Goal: Contribute content: Contribute content

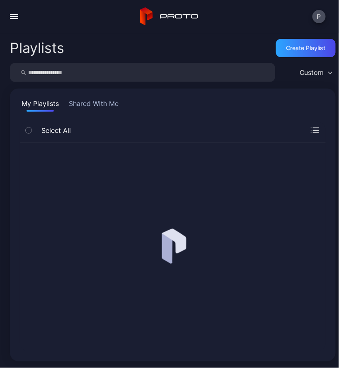
click at [17, 19] on div "button" at bounding box center [14, 18] width 8 height 1
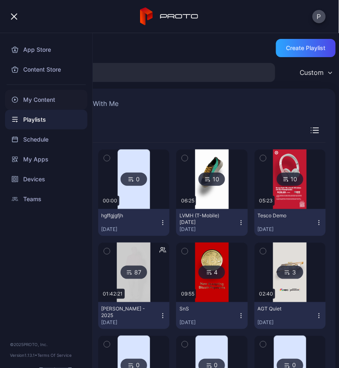
click at [35, 107] on div "My Content" at bounding box center [46, 100] width 82 height 20
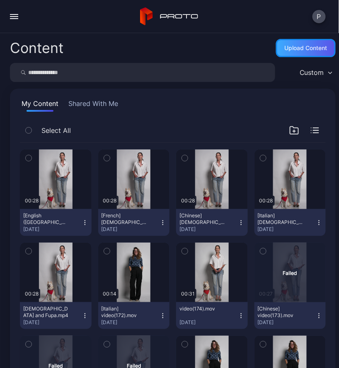
click at [295, 45] on div "Upload Content" at bounding box center [306, 48] width 43 height 7
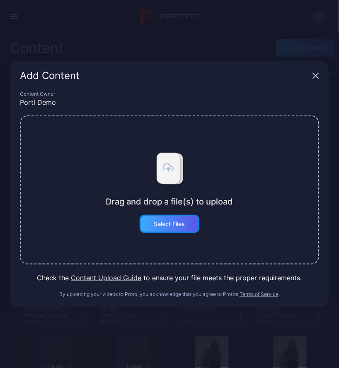
click at [170, 224] on div "Select Files" at bounding box center [169, 224] width 31 height 7
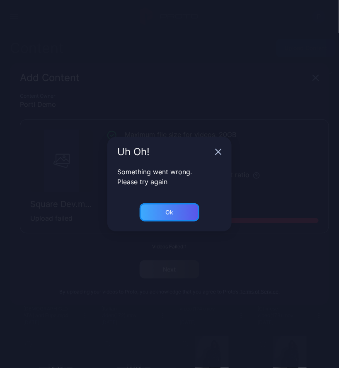
click at [171, 206] on div "Ok" at bounding box center [170, 213] width 60 height 18
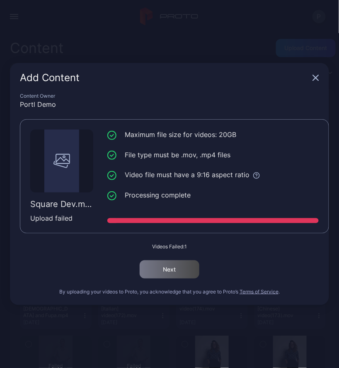
click at [317, 77] on icon "button" at bounding box center [315, 77] width 5 height 5
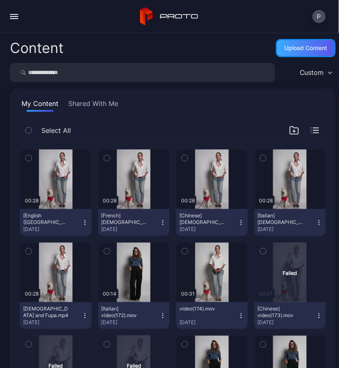
click at [310, 49] on div "Upload Content" at bounding box center [306, 48] width 43 height 7
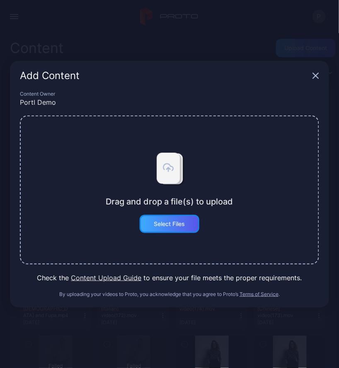
click at [192, 232] on div "Select Files" at bounding box center [170, 224] width 60 height 18
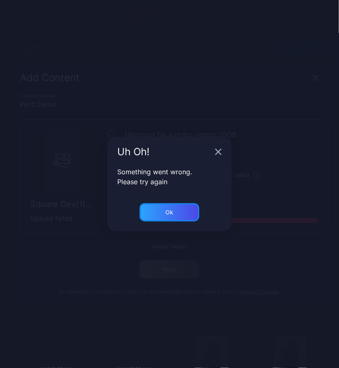
click at [184, 209] on div "Ok" at bounding box center [170, 213] width 60 height 18
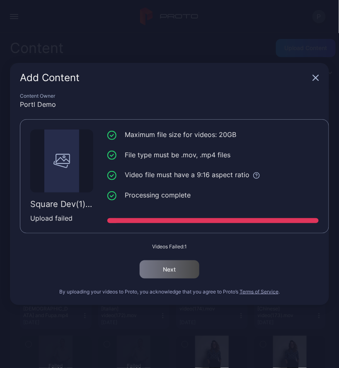
click at [320, 75] on div "Add Content" at bounding box center [169, 78] width 319 height 30
click at [317, 78] on icon "button" at bounding box center [316, 78] width 7 height 7
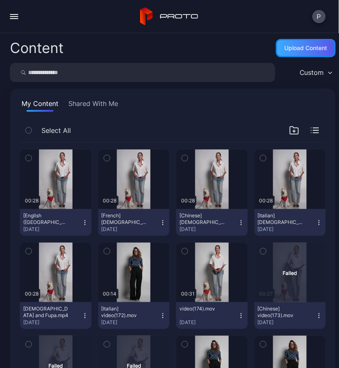
click at [293, 52] on div "Upload Content" at bounding box center [306, 48] width 60 height 18
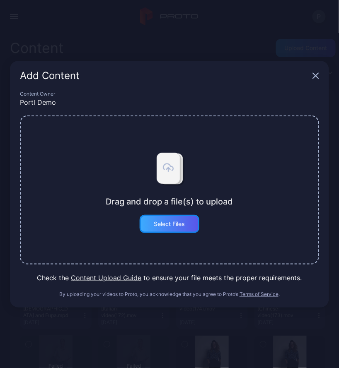
click at [151, 228] on div "Select Files" at bounding box center [170, 224] width 60 height 18
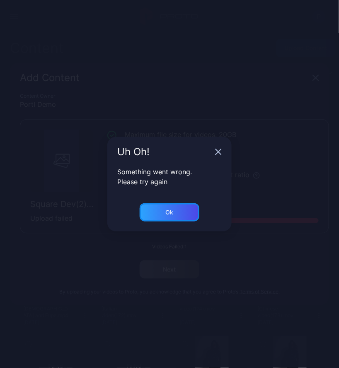
click at [151, 208] on div "Ok" at bounding box center [170, 213] width 60 height 18
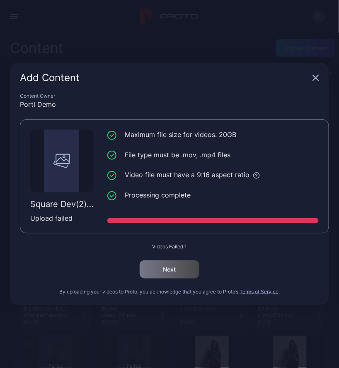
click at [313, 76] on icon "button" at bounding box center [316, 78] width 7 height 7
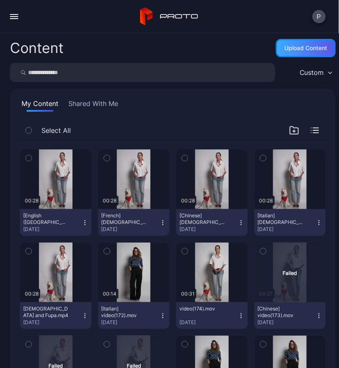
click at [293, 50] on div "Upload Content" at bounding box center [306, 48] width 43 height 7
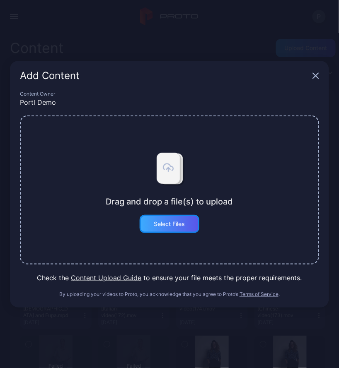
click at [143, 225] on div "Select Files" at bounding box center [170, 224] width 60 height 18
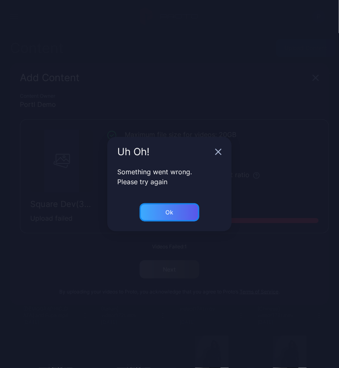
click at [181, 208] on div "Ok" at bounding box center [170, 213] width 60 height 18
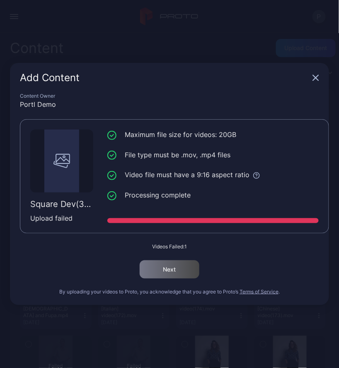
click at [318, 78] on icon "button" at bounding box center [316, 78] width 7 height 7
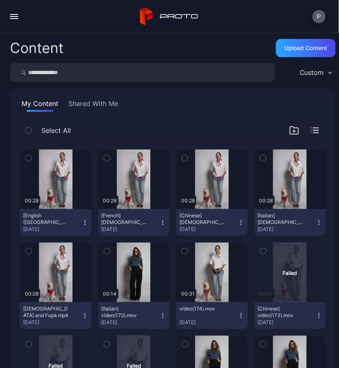
click at [321, 17] on button "P" at bounding box center [319, 16] width 13 height 13
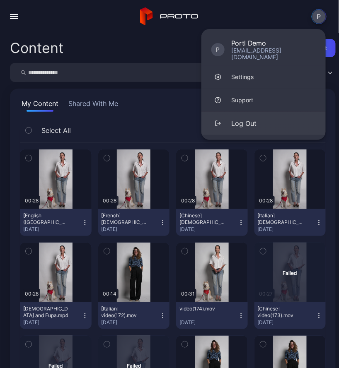
click at [244, 119] on div "Log Out" at bounding box center [243, 124] width 25 height 10
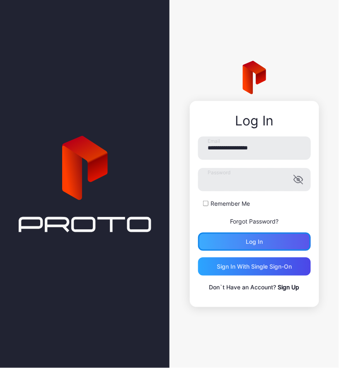
click at [269, 245] on div "Log in" at bounding box center [254, 242] width 113 height 18
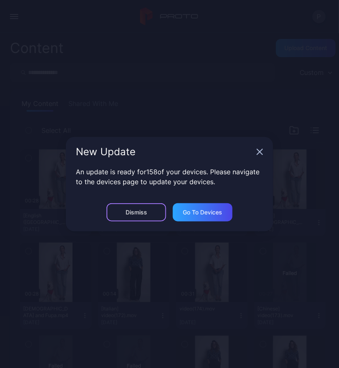
click at [131, 206] on div "Dismiss" at bounding box center [137, 213] width 60 height 18
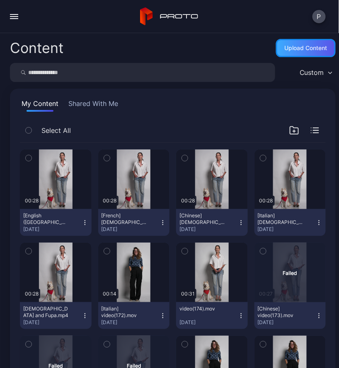
click at [289, 51] on div "Upload Content" at bounding box center [306, 48] width 43 height 7
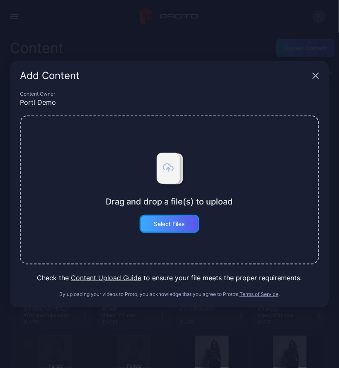
click at [176, 225] on div "Select Files" at bounding box center [169, 224] width 31 height 7
click at [317, 74] on icon "button" at bounding box center [316, 76] width 7 height 7
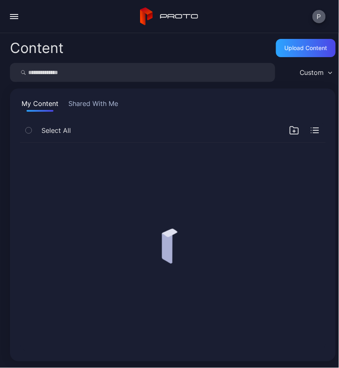
click at [320, 10] on button "P" at bounding box center [319, 16] width 13 height 13
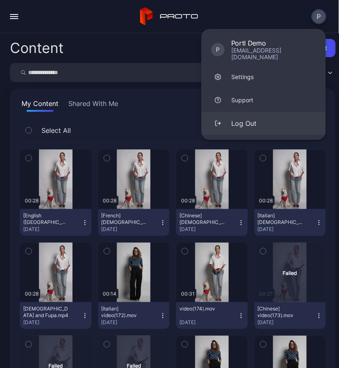
click at [227, 123] on button "Log Out" at bounding box center [263, 123] width 124 height 23
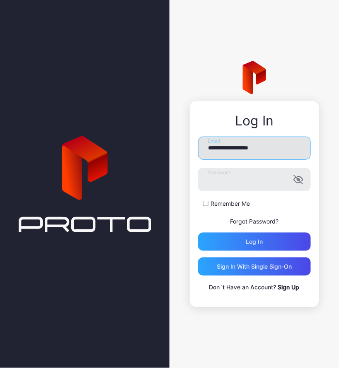
click at [242, 151] on input "**********" at bounding box center [254, 148] width 113 height 23
type input "**********"
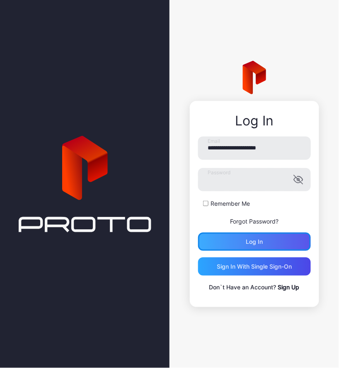
click at [253, 250] on div "Log in" at bounding box center [254, 242] width 113 height 18
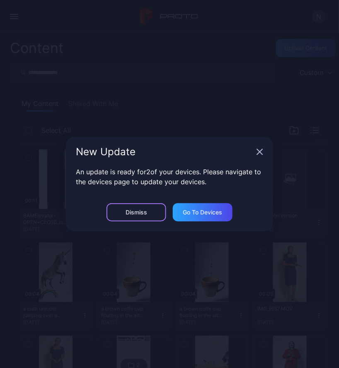
click at [148, 206] on div "Dismiss" at bounding box center [137, 213] width 60 height 18
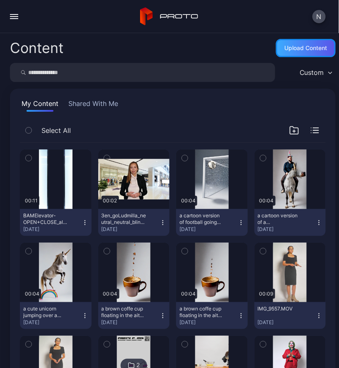
click at [304, 42] on div "Upload Content" at bounding box center [306, 48] width 60 height 18
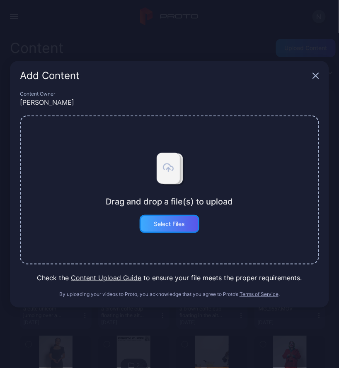
click at [180, 220] on div "Select Files" at bounding box center [170, 224] width 60 height 18
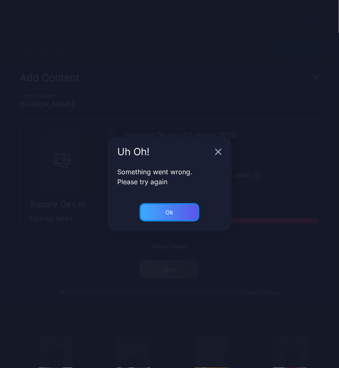
click at [159, 213] on div "Ok" at bounding box center [170, 213] width 60 height 18
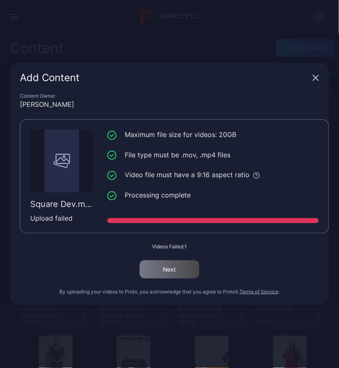
click at [58, 333] on div "Add Content Content Owner Nolan C Square Dev.mp4 Upload failed Maximum file siz…" at bounding box center [169, 184] width 339 height 368
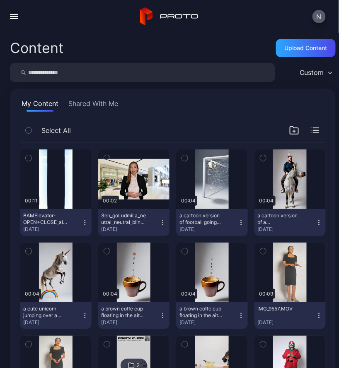
click at [320, 13] on button "N" at bounding box center [319, 16] width 13 height 13
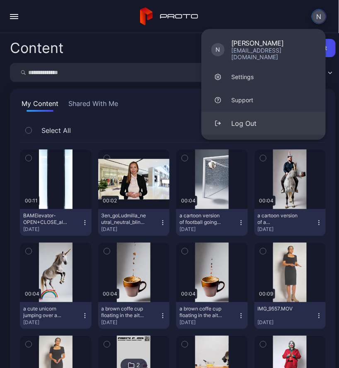
click at [254, 121] on div "Log Out" at bounding box center [243, 124] width 25 height 10
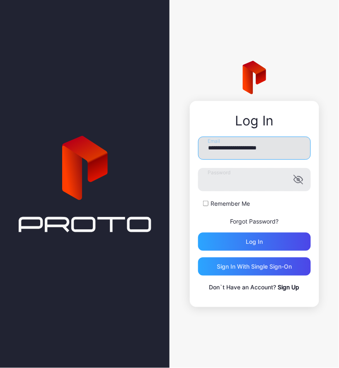
click at [269, 148] on input "**********" at bounding box center [254, 148] width 113 height 23
type input "**********"
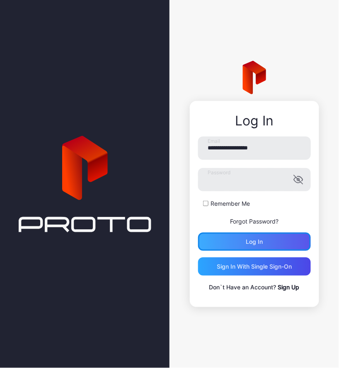
click at [255, 240] on div "Log in" at bounding box center [254, 242] width 17 height 7
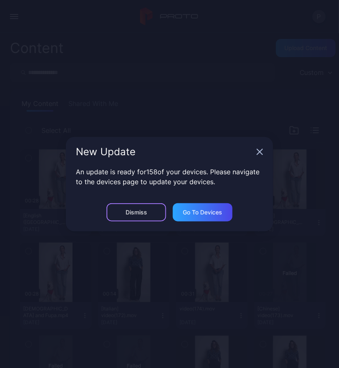
click at [147, 216] on div "Dismiss" at bounding box center [137, 213] width 60 height 18
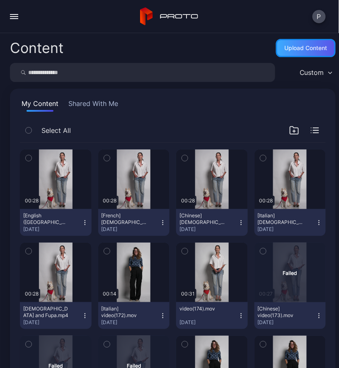
click at [277, 54] on div "Upload Content" at bounding box center [306, 48] width 60 height 18
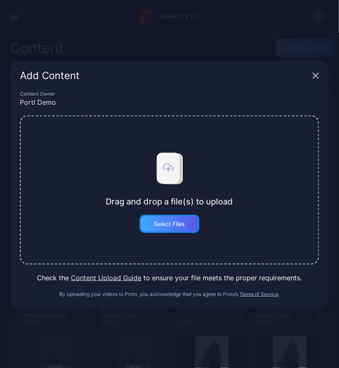
click at [157, 225] on div "Select Files" at bounding box center [169, 224] width 31 height 7
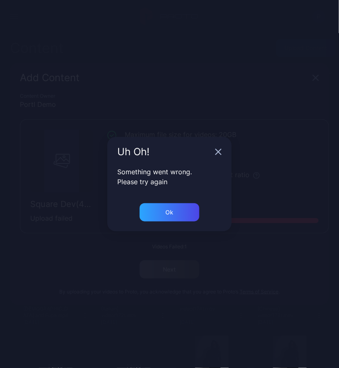
click at [155, 201] on div "Something went wrong. Please try again" at bounding box center [169, 185] width 124 height 36
click at [178, 201] on div "Something went wrong. Please try again" at bounding box center [169, 185] width 124 height 36
click at [174, 209] on div "Ok" at bounding box center [170, 213] width 60 height 18
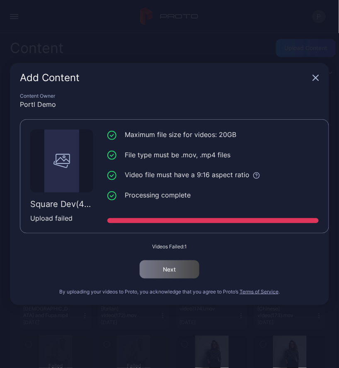
click at [317, 80] on icon "button" at bounding box center [316, 78] width 7 height 7
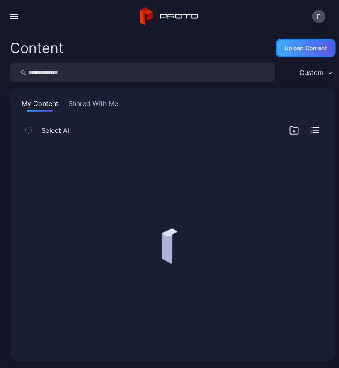
click at [276, 52] on div "Upload Content" at bounding box center [306, 48] width 60 height 18
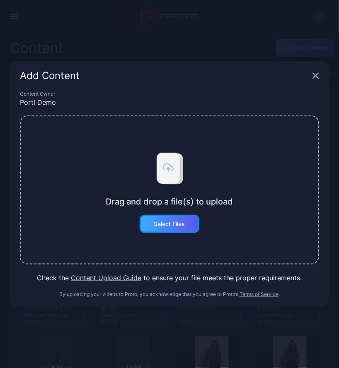
click at [169, 229] on div "Select Files" at bounding box center [170, 224] width 60 height 18
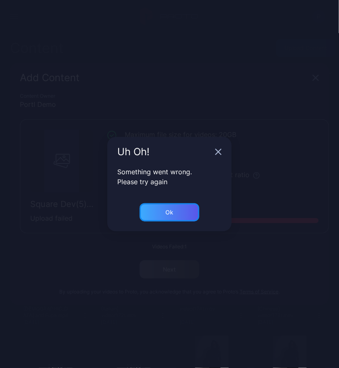
click at [187, 215] on div "Ok" at bounding box center [170, 213] width 60 height 18
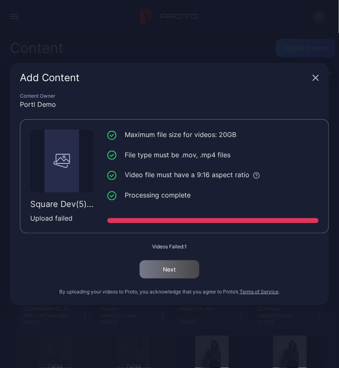
click at [315, 80] on icon "button" at bounding box center [316, 78] width 7 height 7
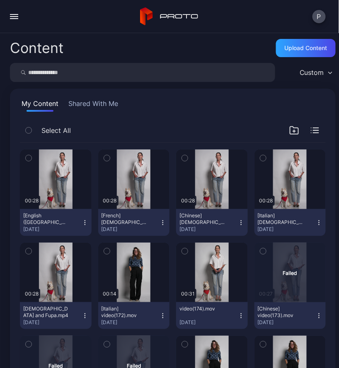
click at [89, 104] on button "Shared With Me" at bounding box center [93, 105] width 53 height 13
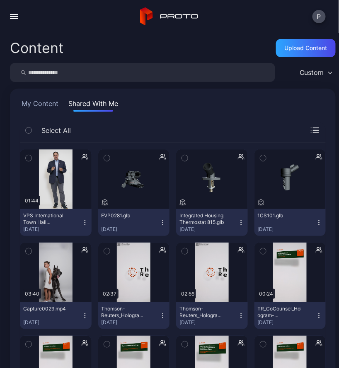
click at [40, 105] on button "My Content" at bounding box center [40, 105] width 40 height 13
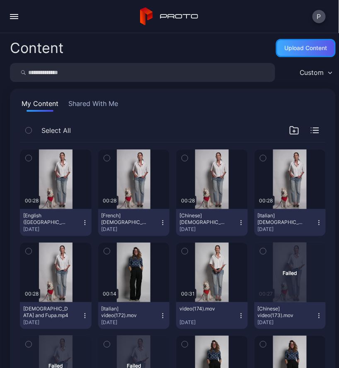
click at [303, 51] on div "Upload Content" at bounding box center [306, 48] width 43 height 7
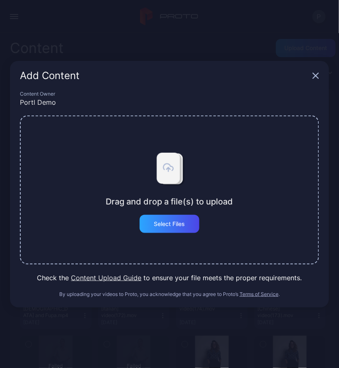
click at [168, 234] on div "Drag and drop a file(s) to upload Select Files" at bounding box center [169, 190] width 299 height 149
click at [170, 227] on div "Select Files" at bounding box center [169, 224] width 31 height 7
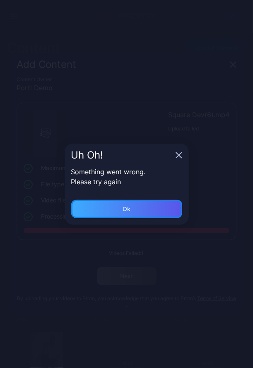
click at [136, 207] on div "Ok" at bounding box center [126, 209] width 111 height 18
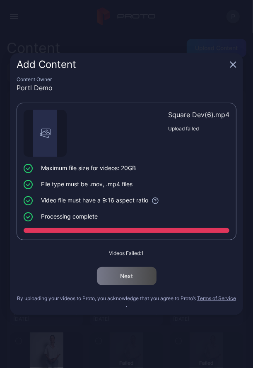
click at [231, 65] on icon "button" at bounding box center [233, 64] width 7 height 7
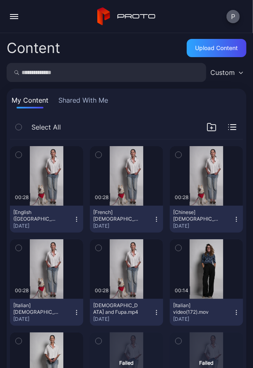
click at [235, 17] on button "P" at bounding box center [233, 16] width 13 height 13
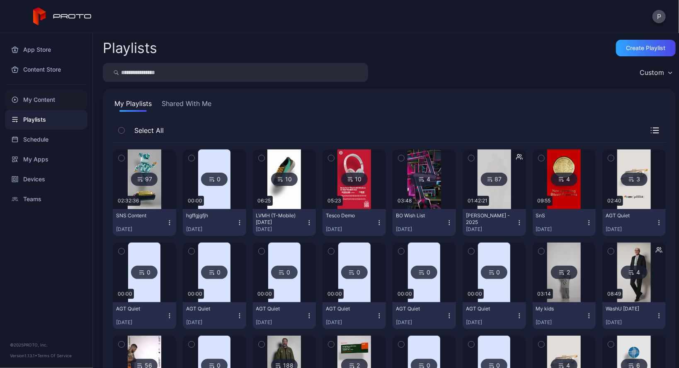
click at [45, 104] on div "My Content" at bounding box center [46, 100] width 82 height 20
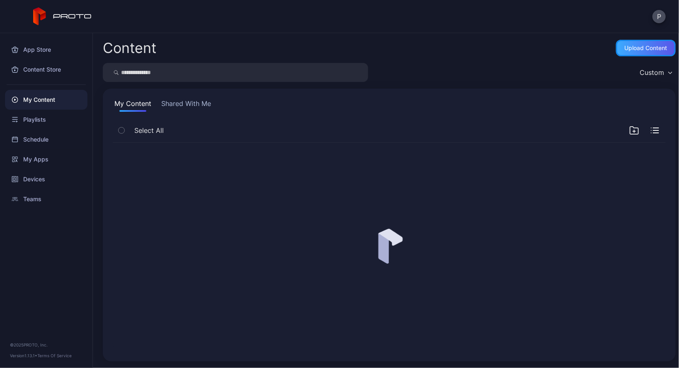
click at [656, 43] on div "Upload Content" at bounding box center [646, 48] width 60 height 17
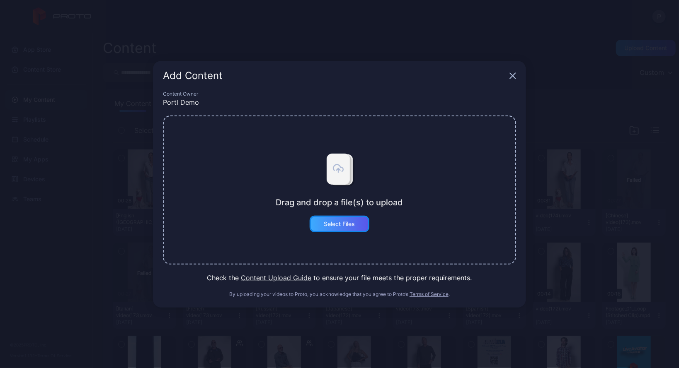
click at [337, 217] on div "Select Files" at bounding box center [340, 224] width 60 height 17
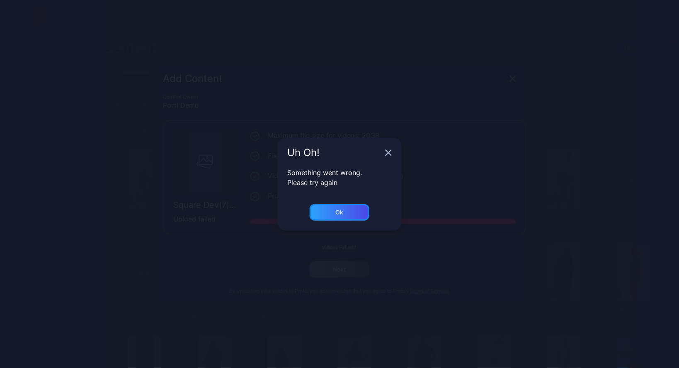
drag, startPoint x: 350, startPoint y: 213, endPoint x: 344, endPoint y: 212, distance: 6.6
click at [344, 213] on div "Ok" at bounding box center [340, 212] width 60 height 17
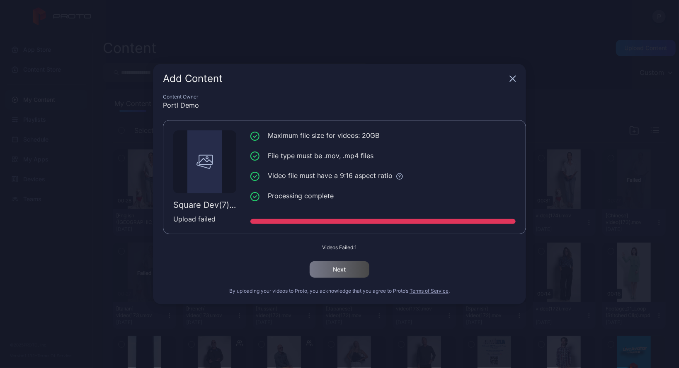
click at [516, 81] on div "Add Content" at bounding box center [339, 79] width 373 height 30
click at [513, 80] on icon "button" at bounding box center [512, 78] width 7 height 7
